Goal: Task Accomplishment & Management: Manage account settings

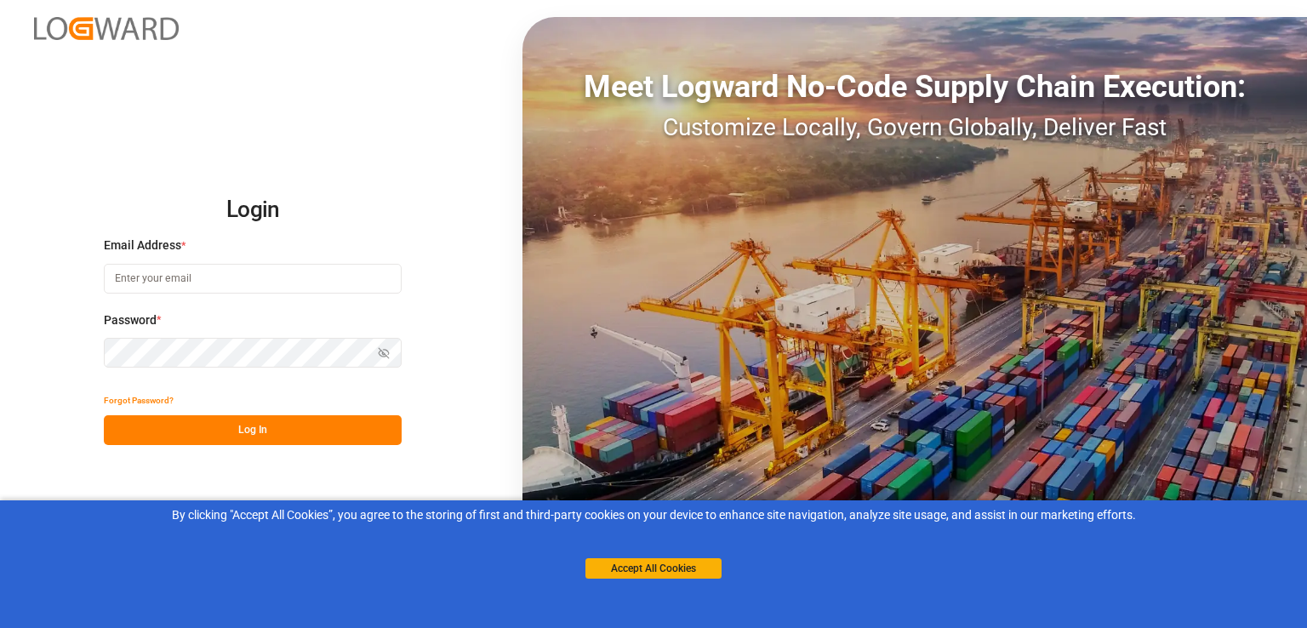
click at [287, 285] on input at bounding box center [253, 279] width 298 height 30
type input "[EMAIL_ADDRESS][PERSON_NAME][DOMAIN_NAME]"
click at [143, 401] on button "Forgot Password?" at bounding box center [139, 400] width 70 height 30
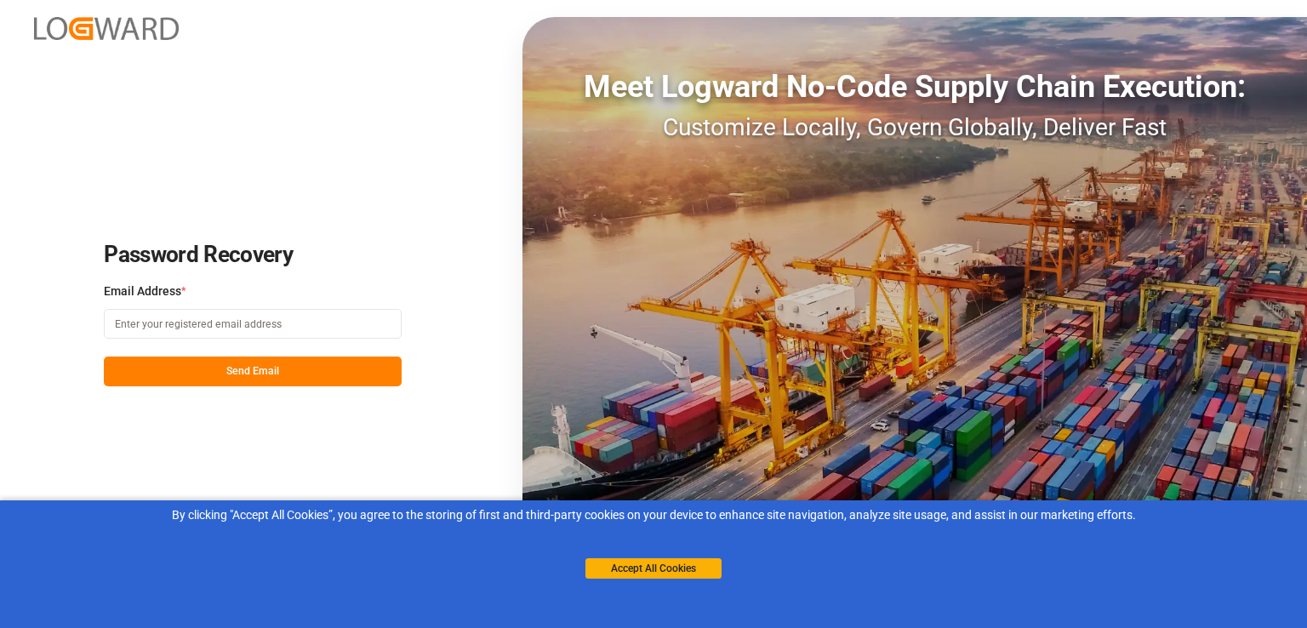
click at [255, 322] on input at bounding box center [253, 324] width 298 height 30
type input "[EMAIL_ADDRESS][PERSON_NAME][DOMAIN_NAME]"
click at [289, 374] on button "Send Email" at bounding box center [253, 371] width 298 height 30
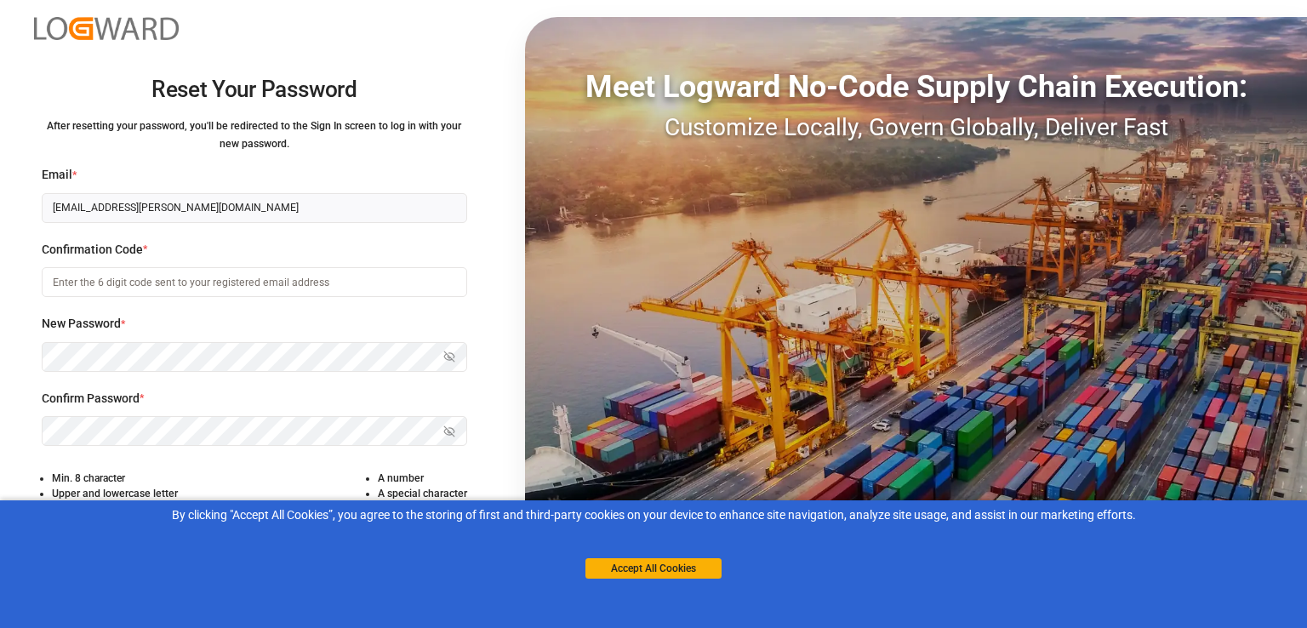
click at [94, 291] on input at bounding box center [254, 282] width 425 height 30
type input "348146"
click at [506, 391] on div "Reset Your Password After resetting your password, you'll be redirected to the …" at bounding box center [254, 314] width 508 height 628
click at [641, 567] on button "Accept All Cookies" at bounding box center [653, 568] width 136 height 20
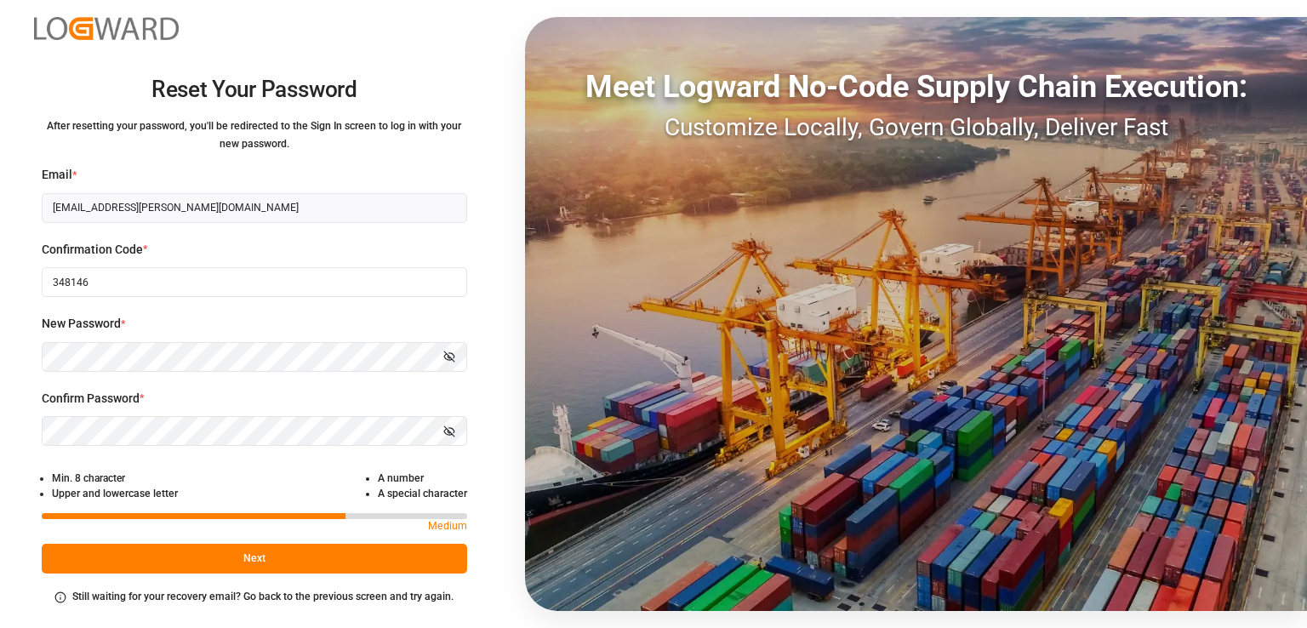
click at [279, 561] on button "Next" at bounding box center [254, 559] width 425 height 30
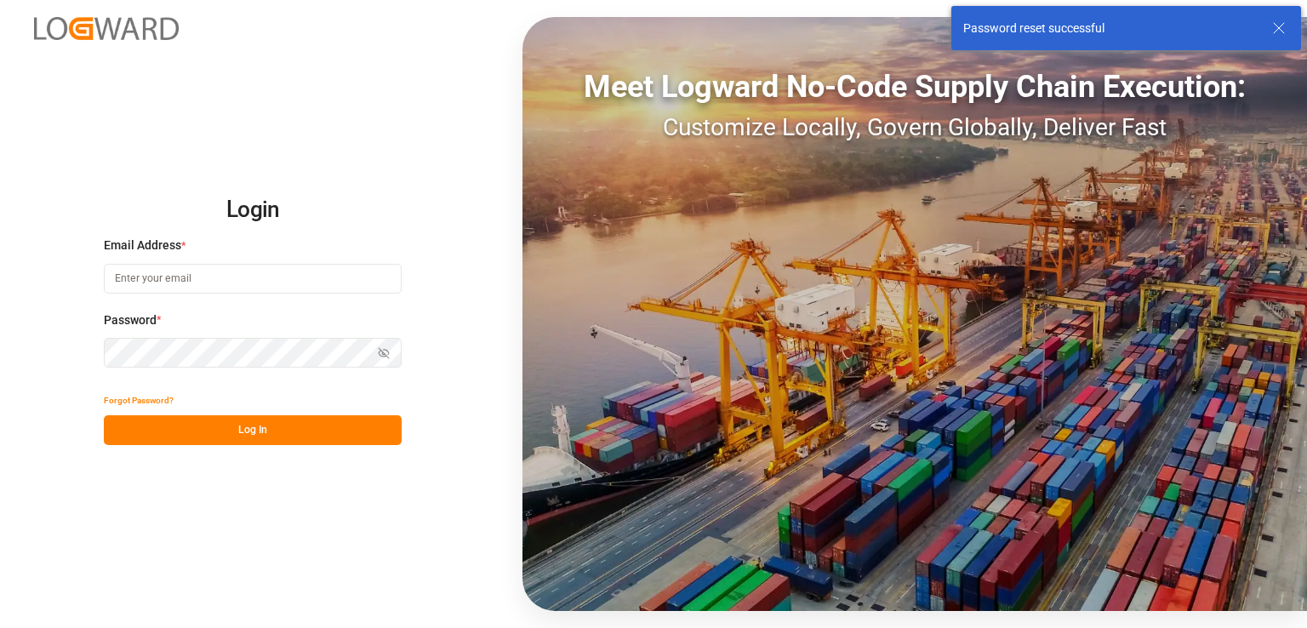
click at [160, 282] on input at bounding box center [253, 279] width 298 height 30
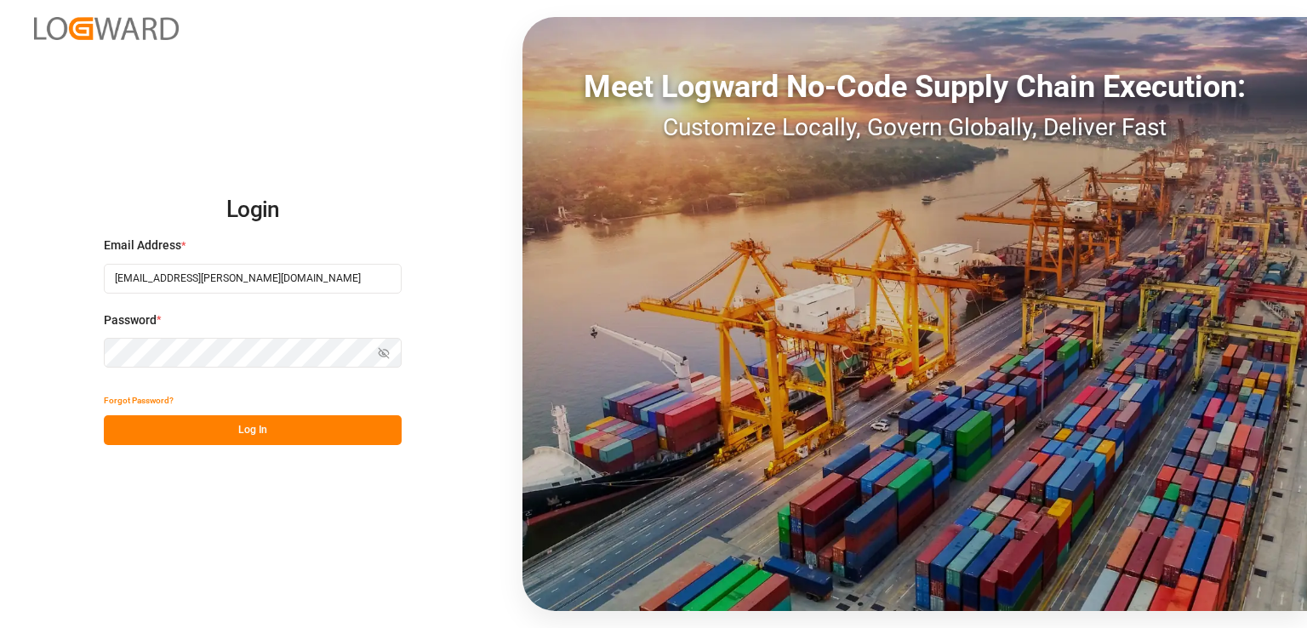
type input "[EMAIL_ADDRESS][PERSON_NAME][DOMAIN_NAME]"
click at [242, 438] on button "Log In" at bounding box center [253, 430] width 298 height 30
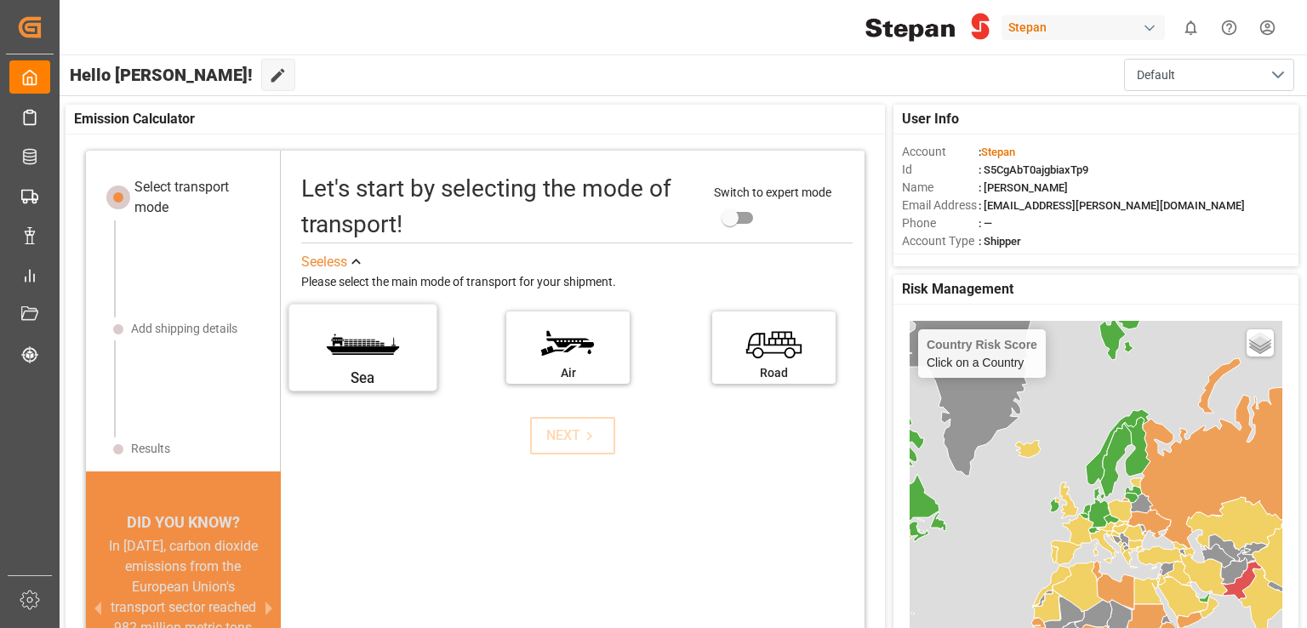
click at [390, 360] on label "Sea" at bounding box center [363, 341] width 128 height 71
click at [0, 0] on input "Sea" at bounding box center [0, 0] width 0 height 0
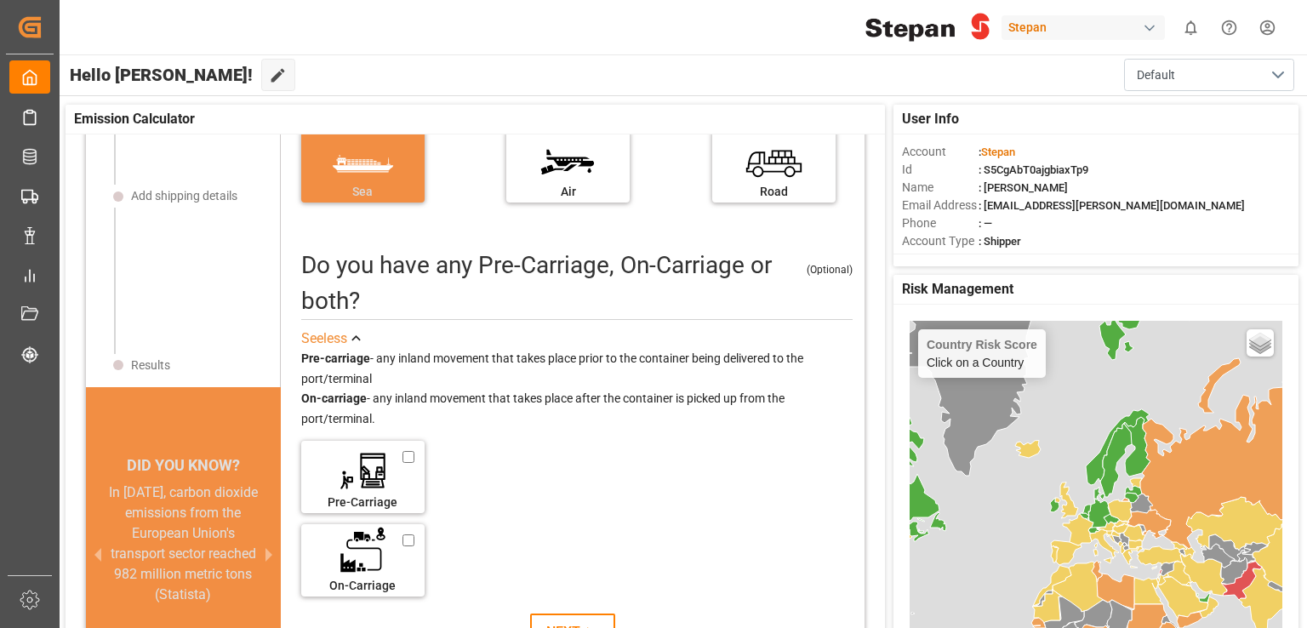
scroll to position [85, 0]
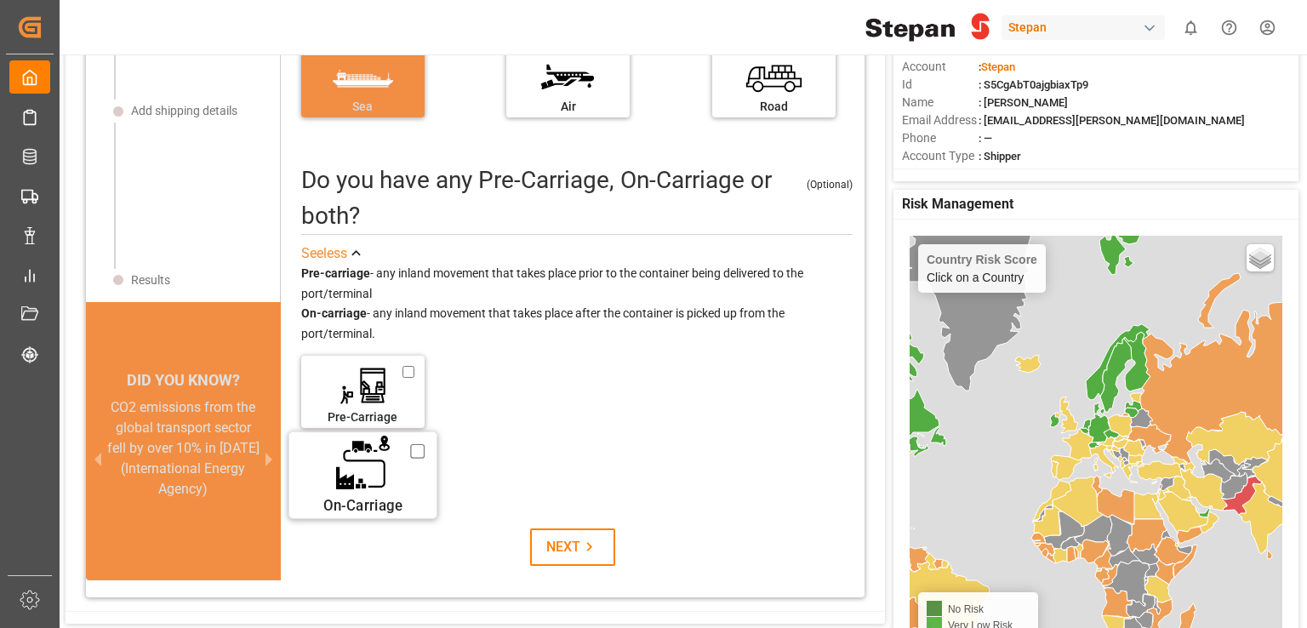
click at [403, 453] on label "On-Carriage" at bounding box center [363, 469] width 128 height 71
click at [410, 453] on input "On-Carriage" at bounding box center [417, 451] width 14 height 19
checkbox input "true"
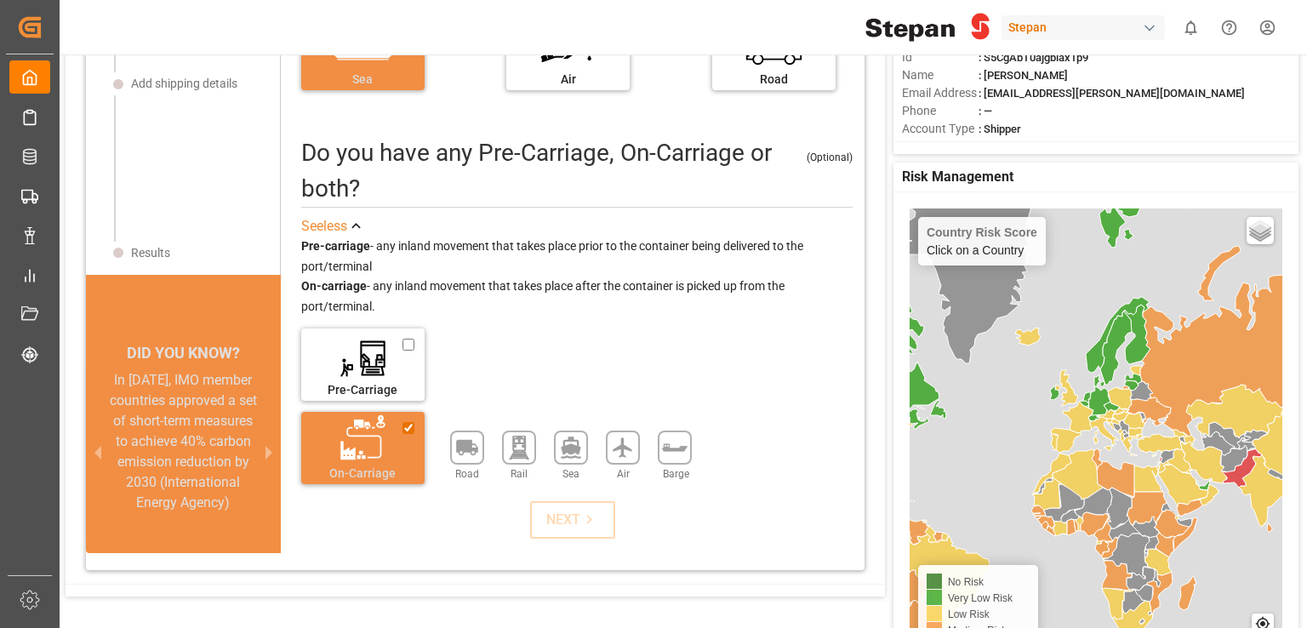
scroll to position [0, 0]
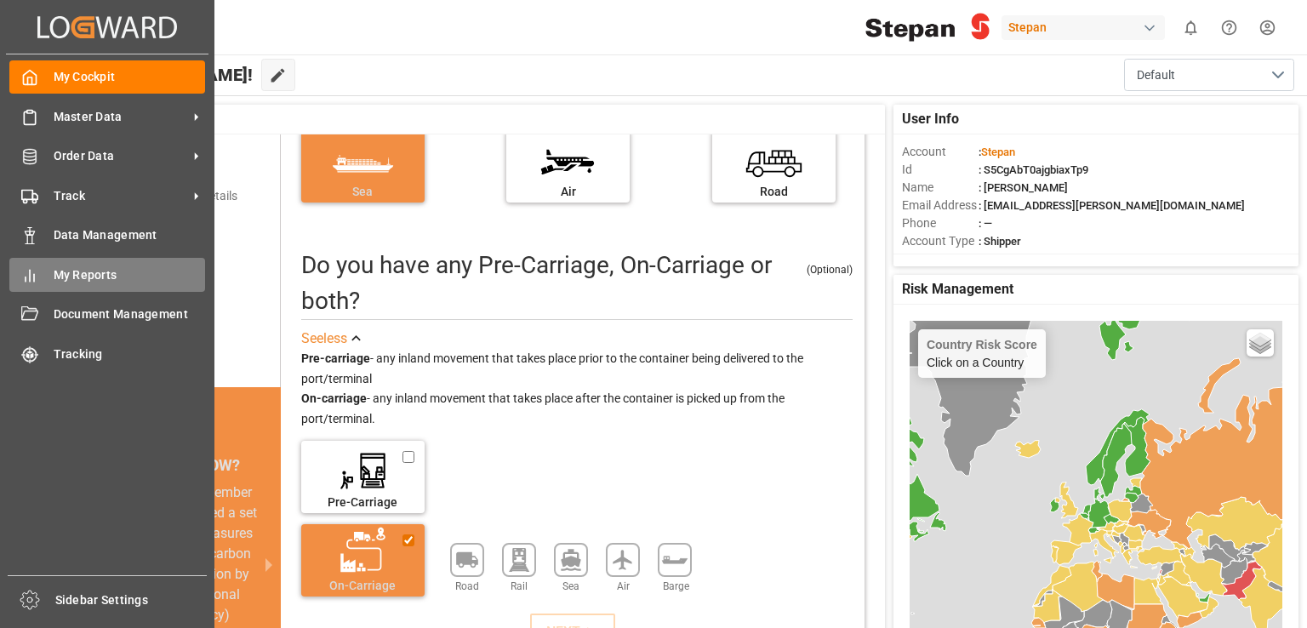
click at [157, 288] on div "My Reports My Reports" at bounding box center [107, 274] width 196 height 33
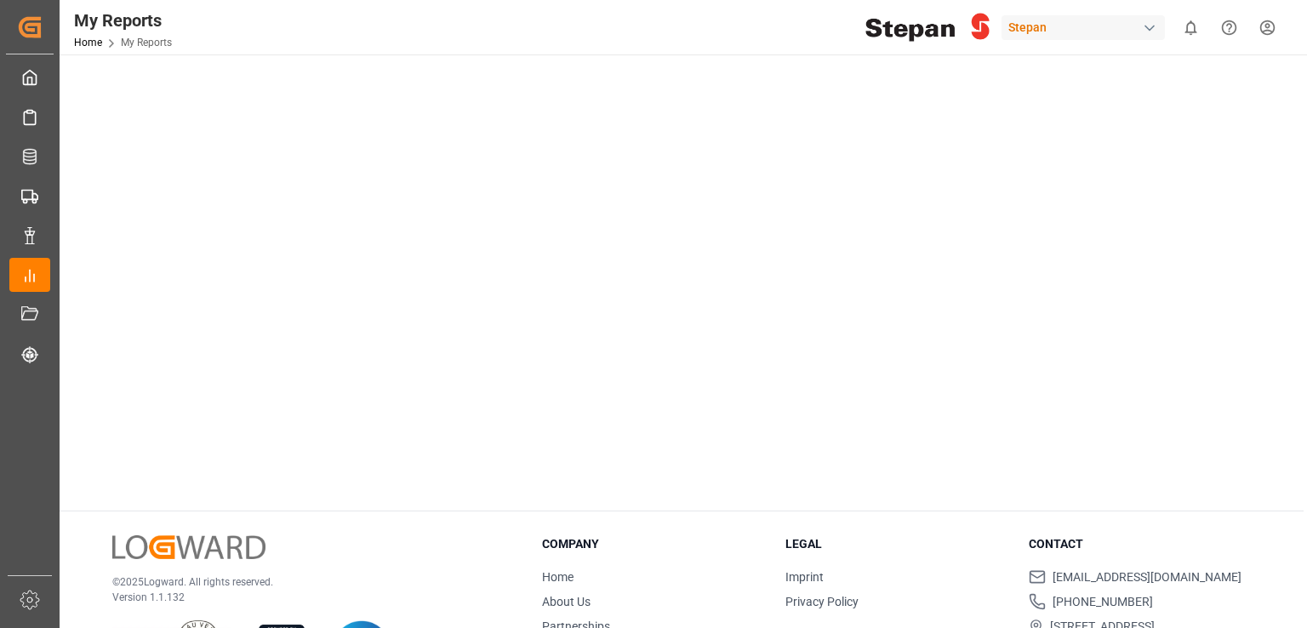
scroll to position [380, 0]
